Goal: Check status: Check status

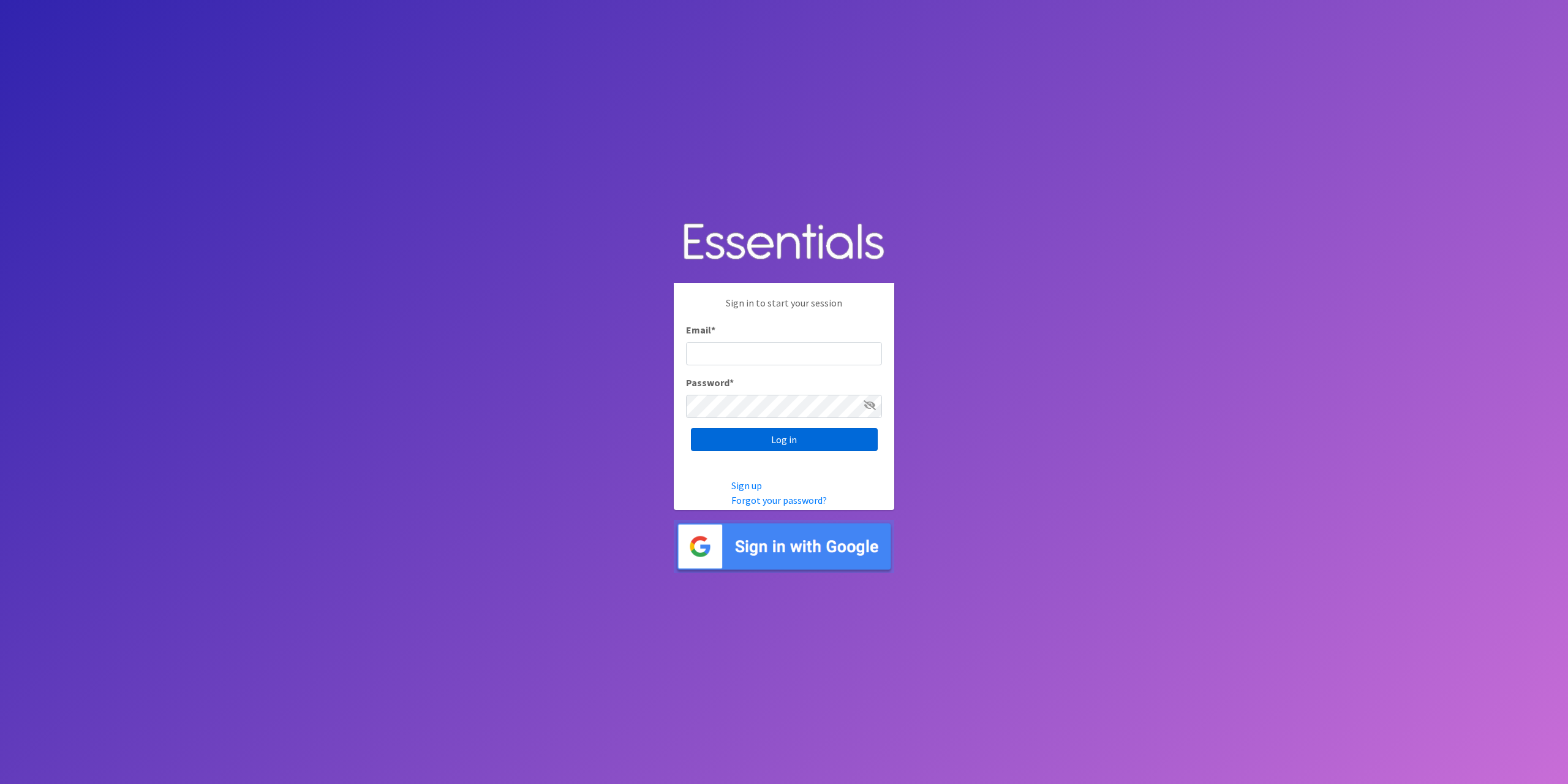
type input "tshaughnessy@ccozarks.org"
click at [792, 441] on input "Log in" at bounding box center [784, 439] width 187 height 23
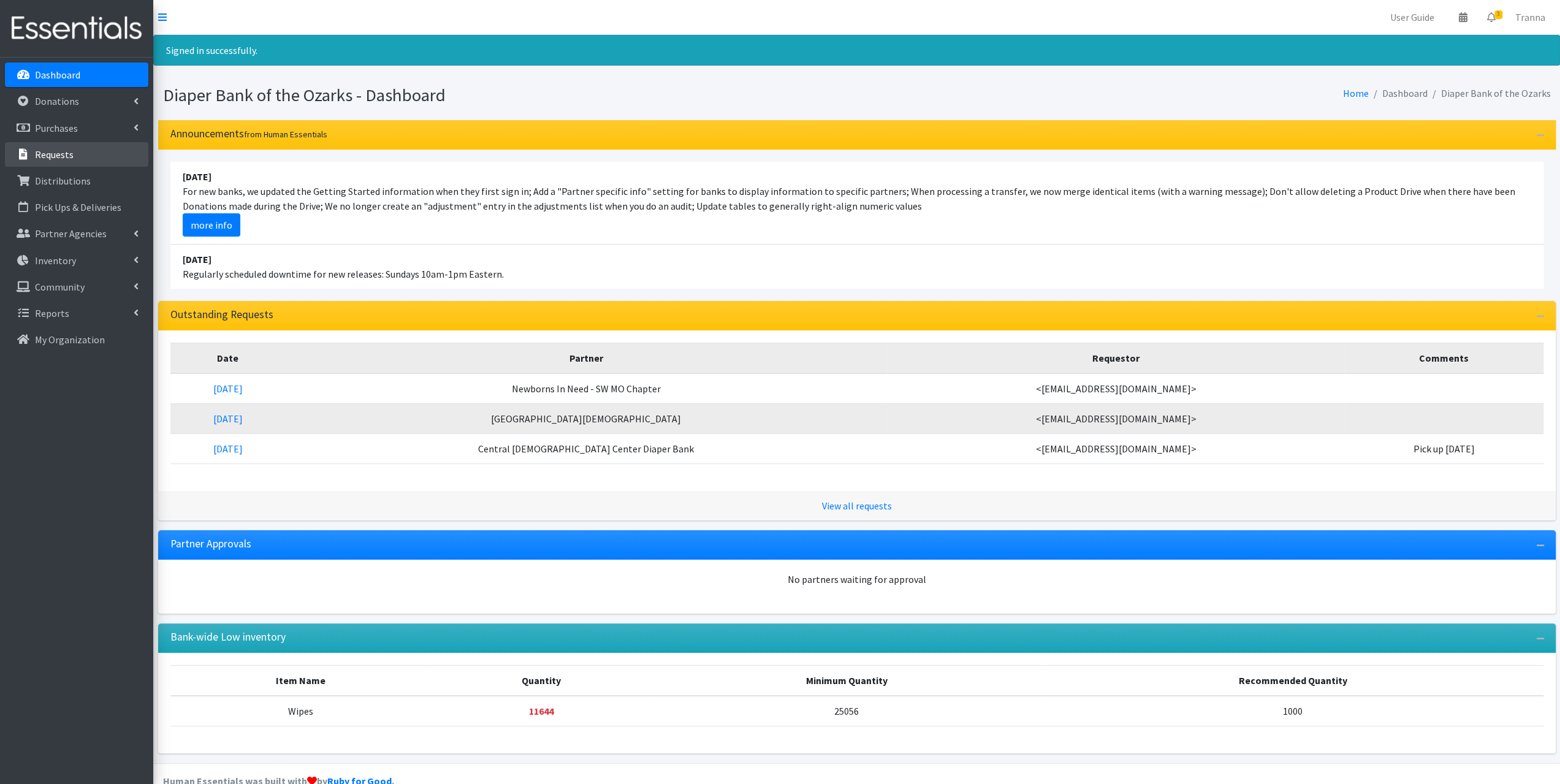
click at [57, 159] on p "Requests" at bounding box center [54, 154] width 38 height 12
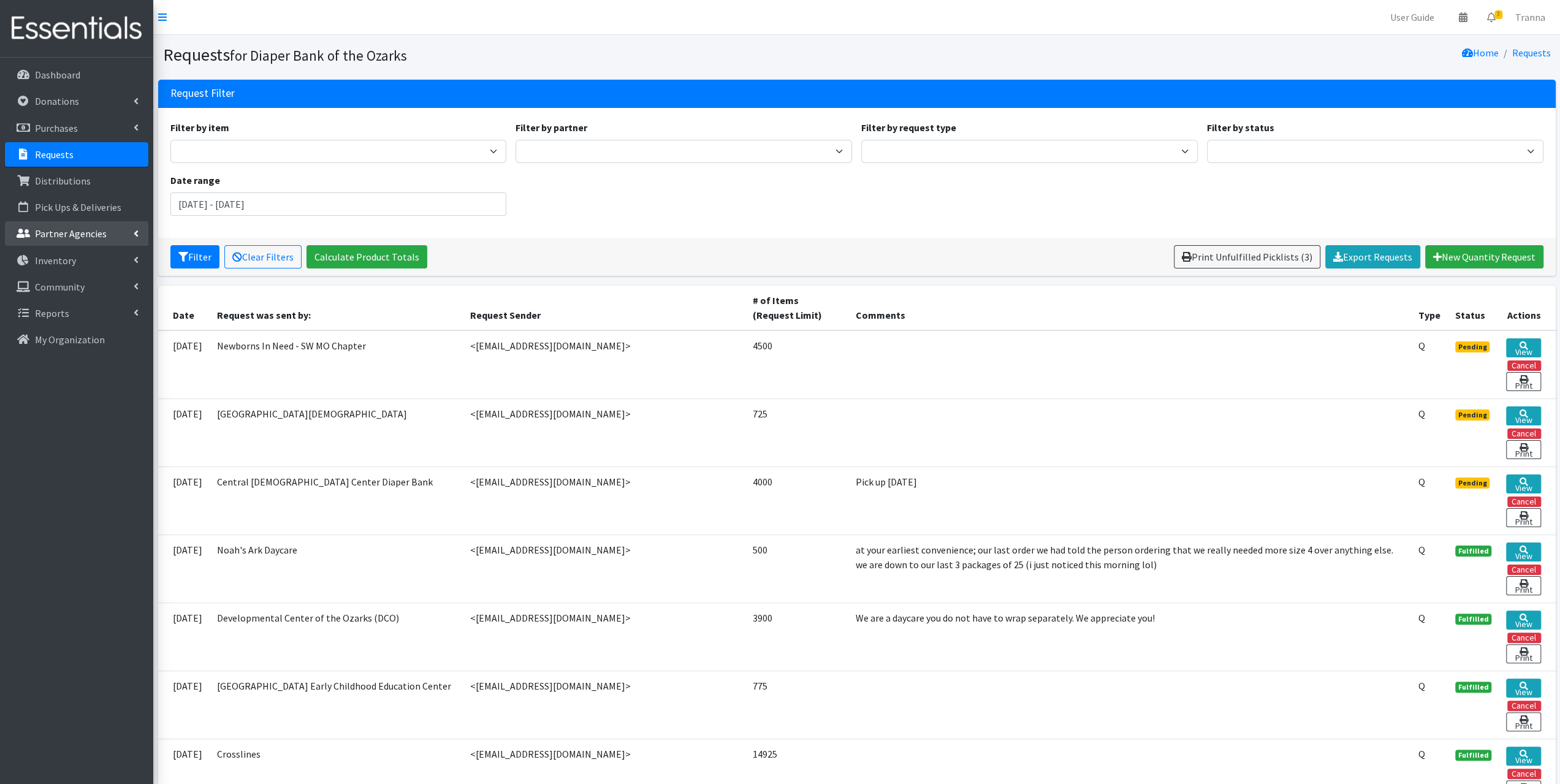
click at [54, 237] on p "Partner Agencies" at bounding box center [70, 233] width 72 height 12
click at [49, 265] on link "All Partners" at bounding box center [77, 260] width 144 height 25
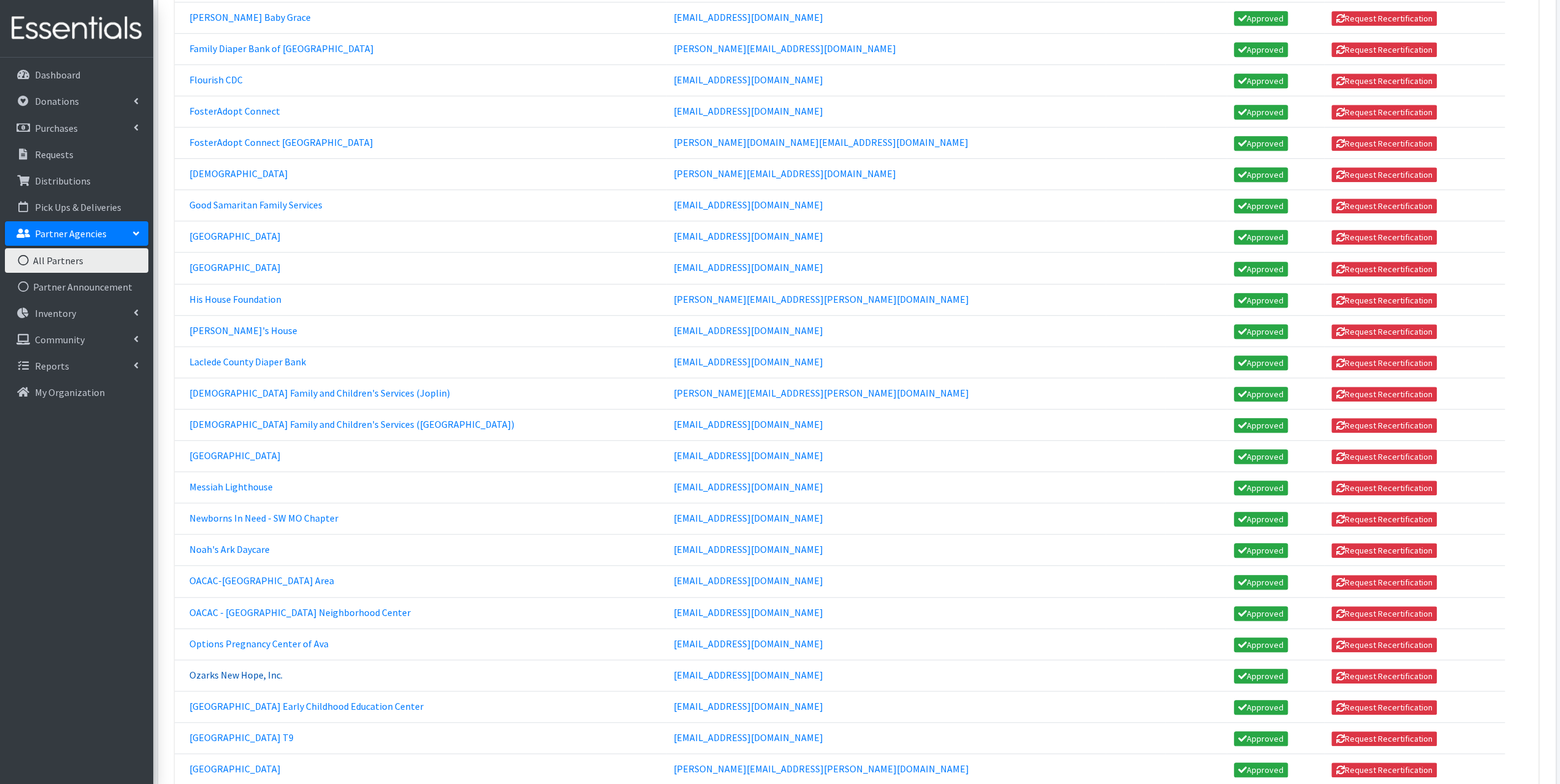
scroll to position [919, 0]
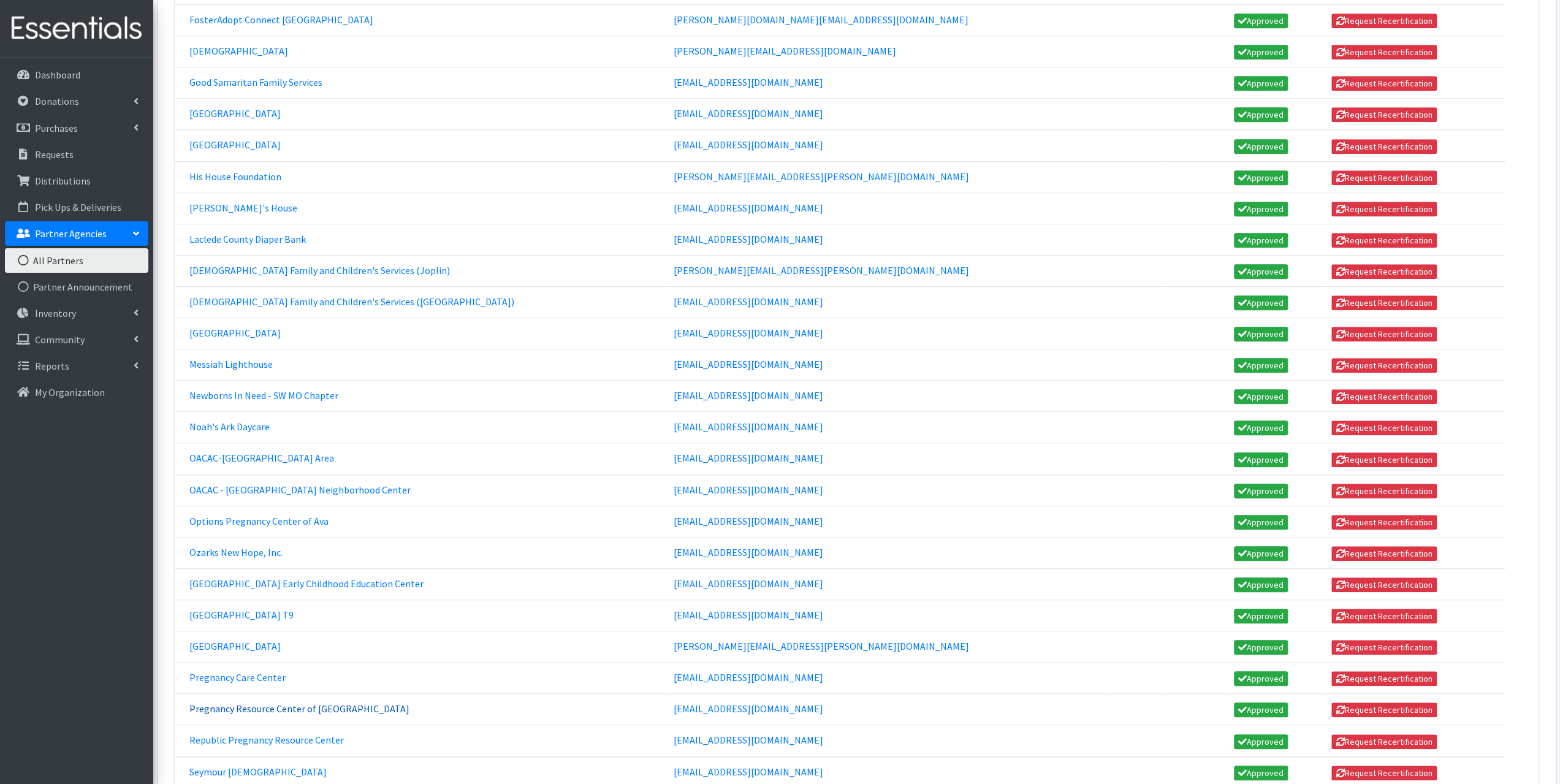
click at [235, 702] on link "Pregnancy Resource Center of South Central MO" at bounding box center [299, 708] width 220 height 12
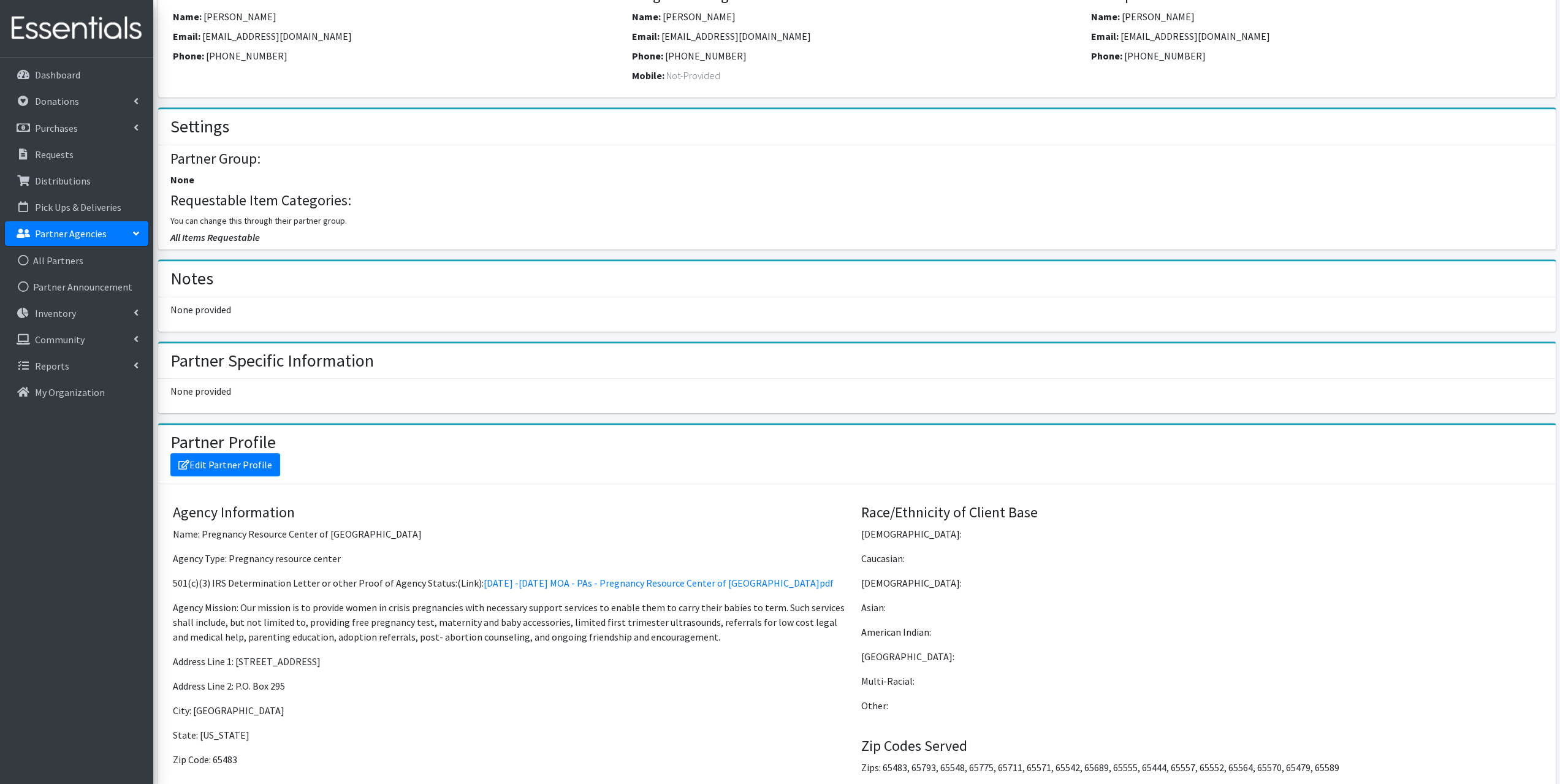
scroll to position [491, 0]
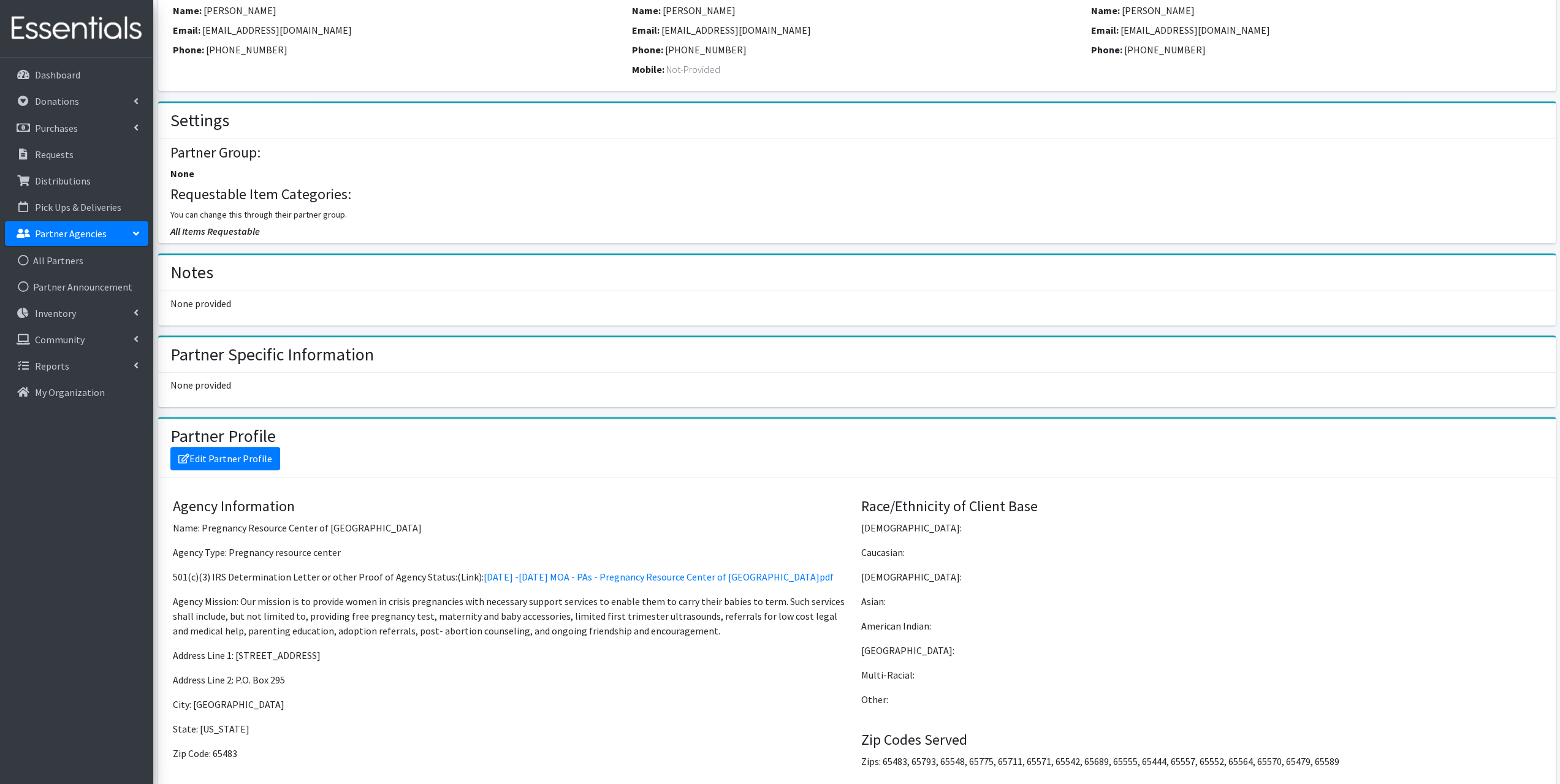
drag, startPoint x: 437, startPoint y: 719, endPoint x: 646, endPoint y: 347, distance: 426.7
click at [646, 347] on div "Partner Specific Information" at bounding box center [857, 355] width 1398 height 36
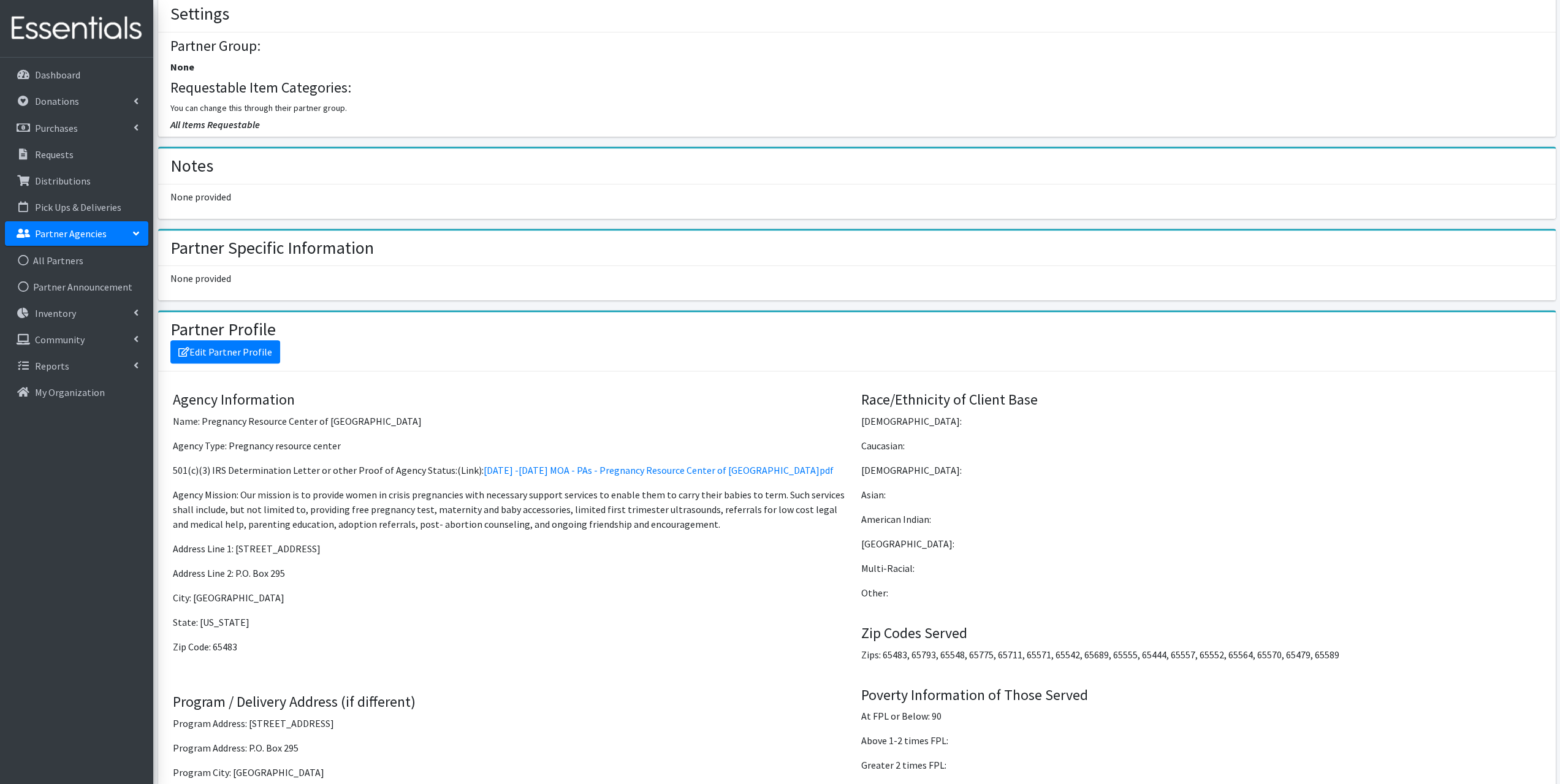
scroll to position [674, 0]
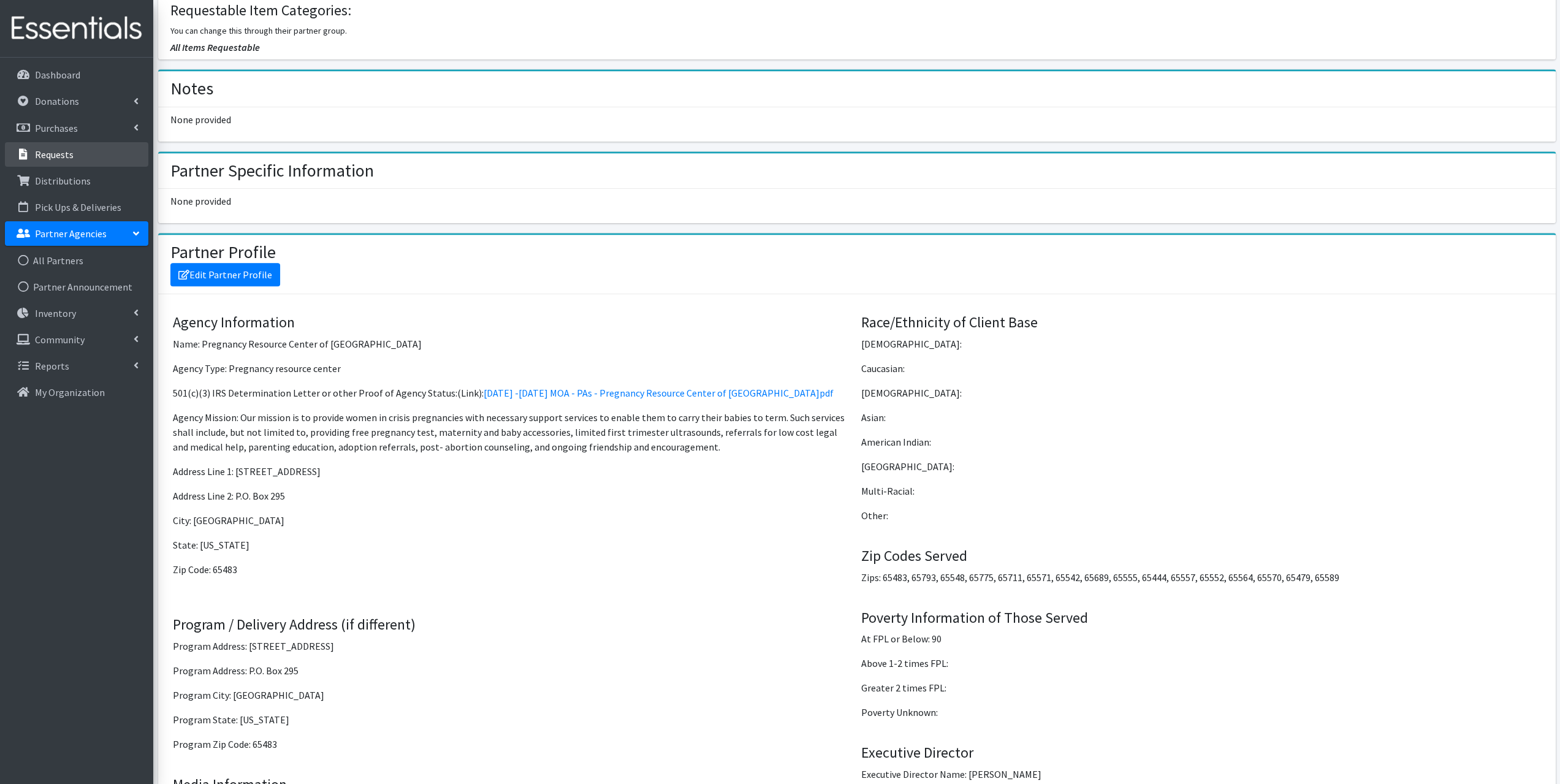
click at [55, 149] on p "Requests" at bounding box center [54, 154] width 38 height 12
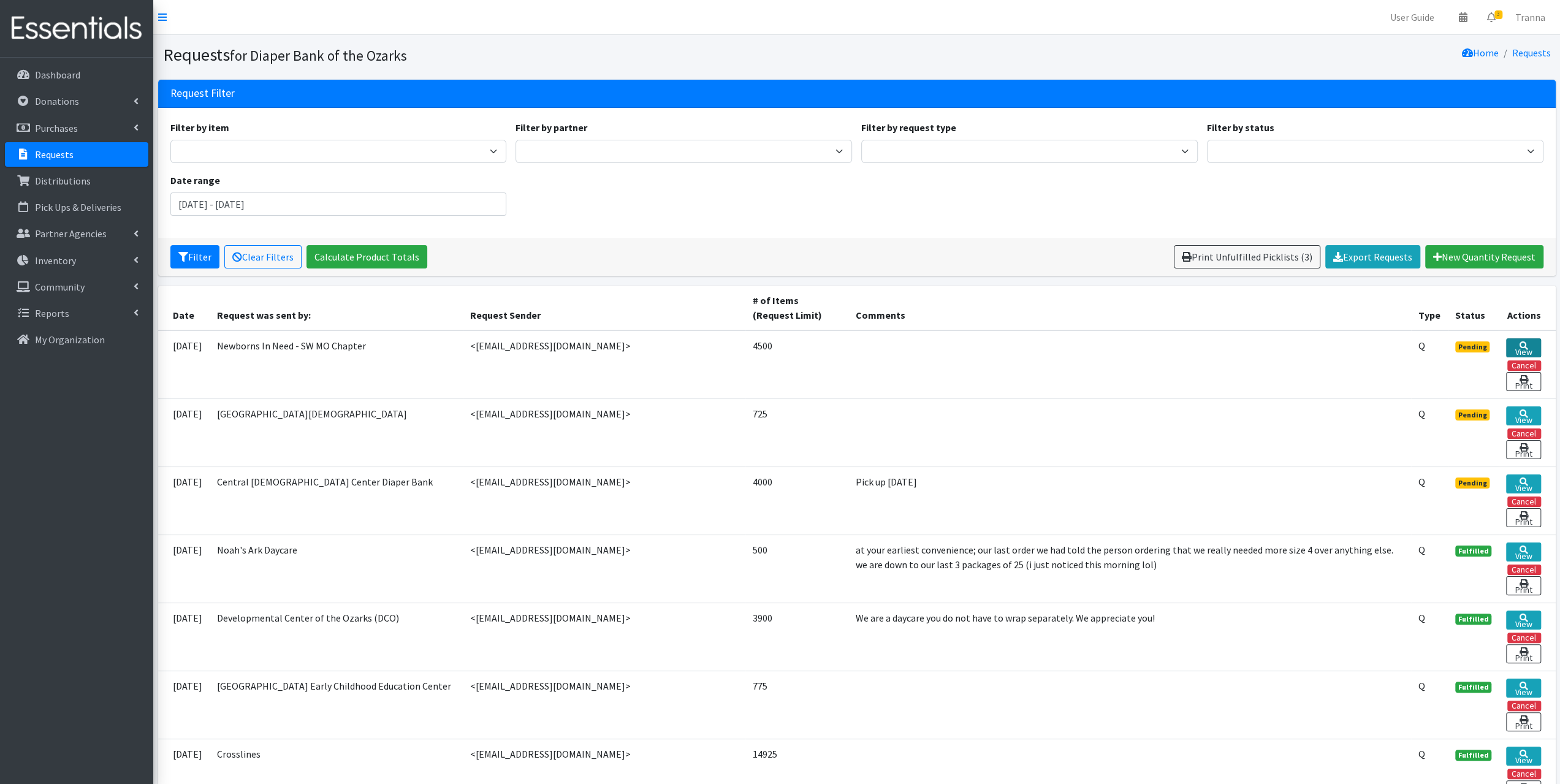
click at [1524, 342] on icon at bounding box center [1524, 346] width 9 height 9
